Goal: Information Seeking & Learning: Learn about a topic

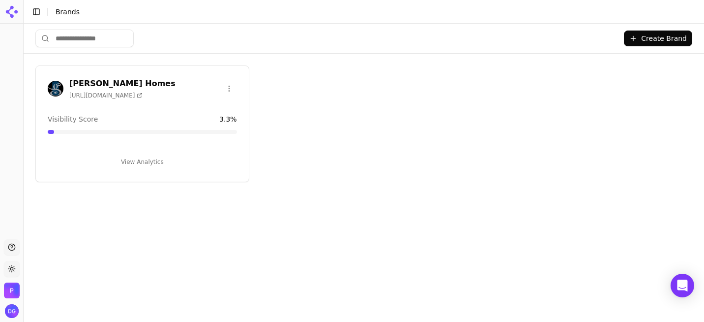
click at [142, 155] on button "View Analytics" at bounding box center [142, 162] width 189 height 16
click at [149, 160] on button "View Analytics" at bounding box center [142, 162] width 189 height 16
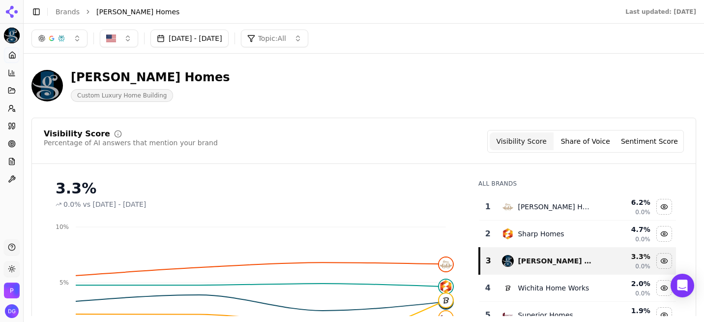
scroll to position [2, 0]
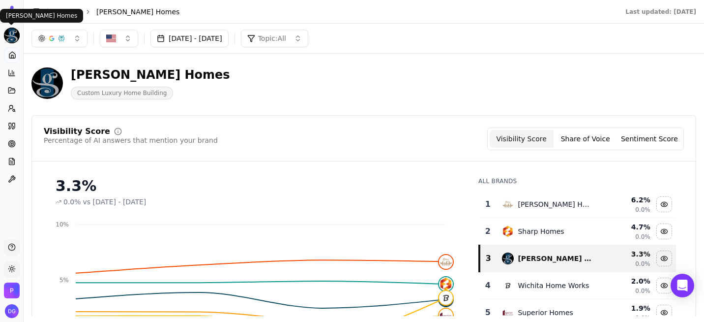
click at [12, 34] on html "[PERSON_NAME] Homes Platform Home Competition Topics Prompts Citations Optimize…" at bounding box center [352, 161] width 704 height 322
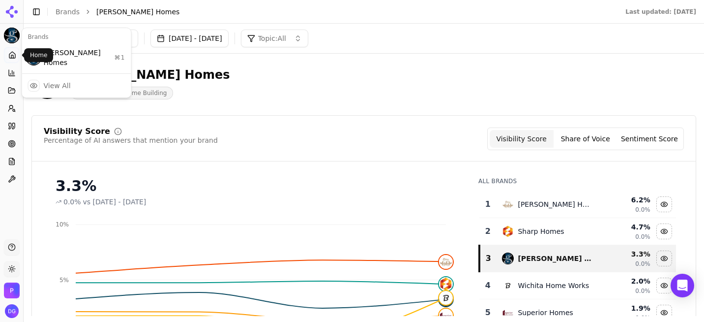
click at [12, 58] on html "[PERSON_NAME] Homes Platform Home Competition Topics Prompts Citations Optimize…" at bounding box center [352, 161] width 704 height 322
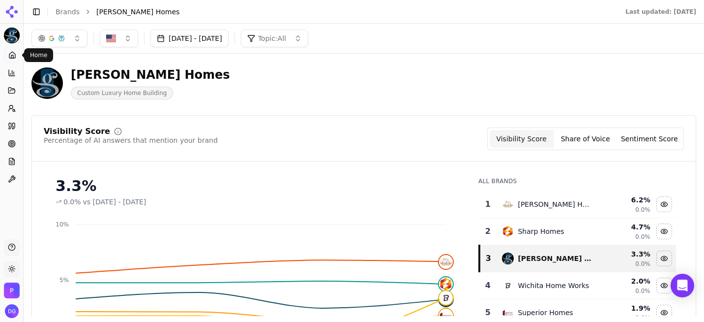
click at [12, 58] on icon at bounding box center [12, 55] width 8 height 8
click at [12, 58] on html "[PERSON_NAME] Homes Platform Home Competition Topics Prompts Citations Optimize…" at bounding box center [352, 161] width 704 height 322
drag, startPoint x: 12, startPoint y: 58, endPoint x: 11, endPoint y: 73, distance: 15.3
click at [11, 73] on icon at bounding box center [12, 73] width 8 height 8
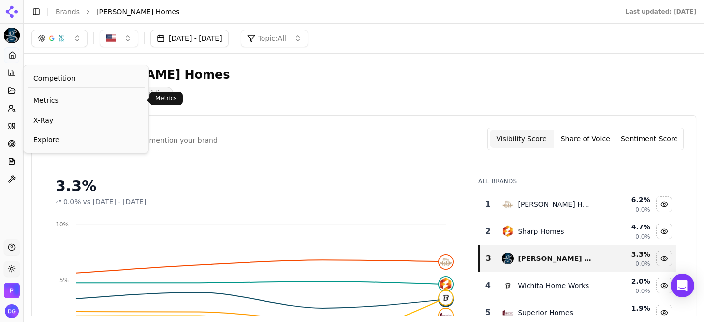
click at [44, 101] on span "Metrics" at bounding box center [85, 100] width 105 height 10
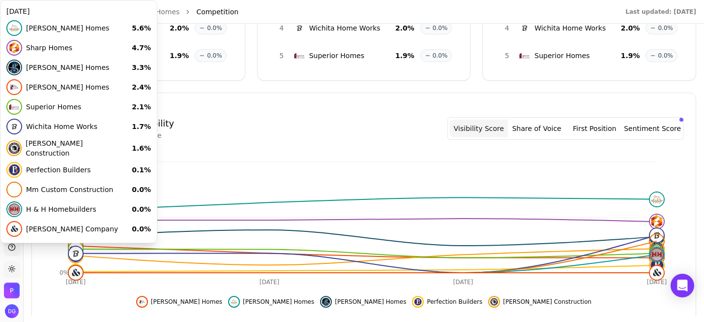
scroll to position [194, 0]
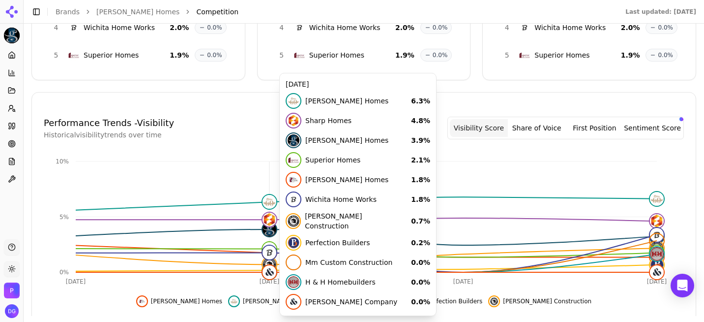
click at [334, 176] on icon "[DATE] Sep [DATE] Sep 24 0% 5% 10%" at bounding box center [360, 220] width 633 height 138
click at [220, 179] on icon "[DATE] Sep [DATE] Sep 24 0% 5% 10%" at bounding box center [360, 220] width 633 height 138
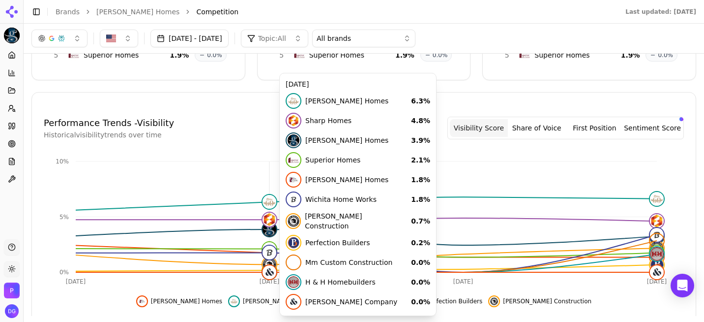
scroll to position [0, 0]
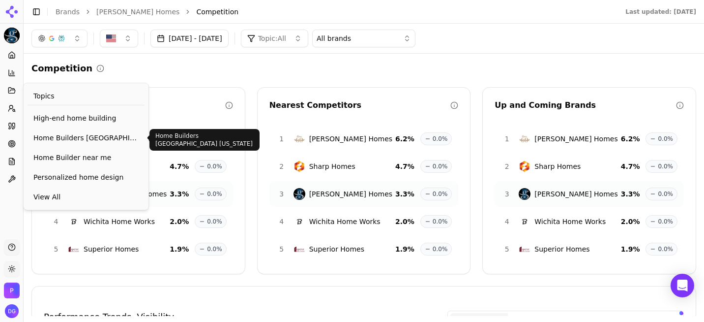
click at [72, 137] on span "Home Builders [GEOGRAPHIC_DATA] [US_STATE]" at bounding box center [85, 138] width 105 height 10
